Goal: Navigation & Orientation: Go to known website

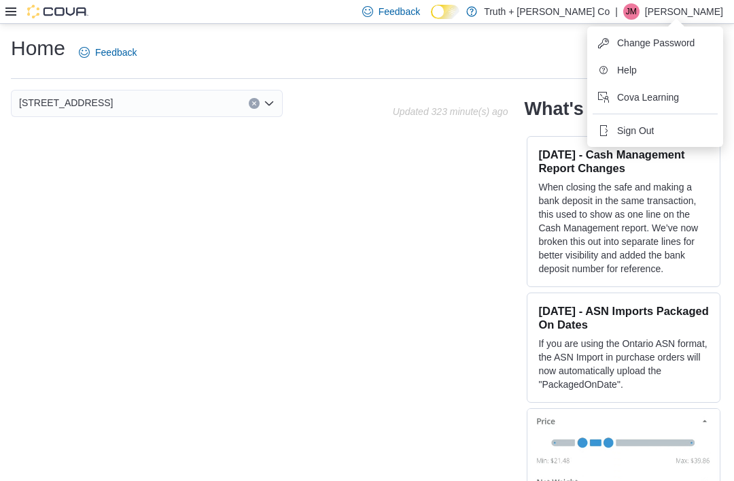
click at [668, 124] on button "Sign Out" at bounding box center [655, 131] width 125 height 22
